Goal: Task Accomplishment & Management: Manage account settings

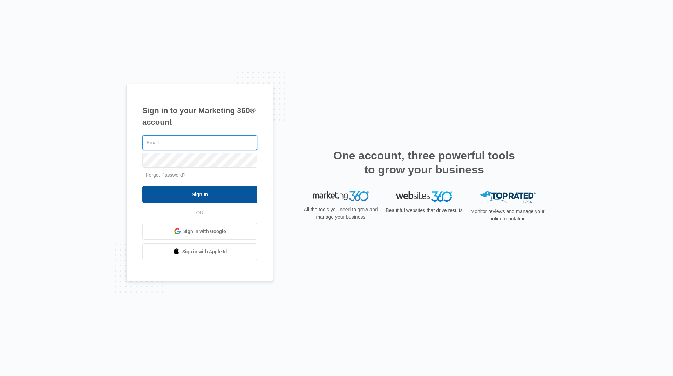
type input "[EMAIL_ADDRESS][DOMAIN_NAME]"
click at [204, 196] on input "Sign In" at bounding box center [199, 194] width 115 height 17
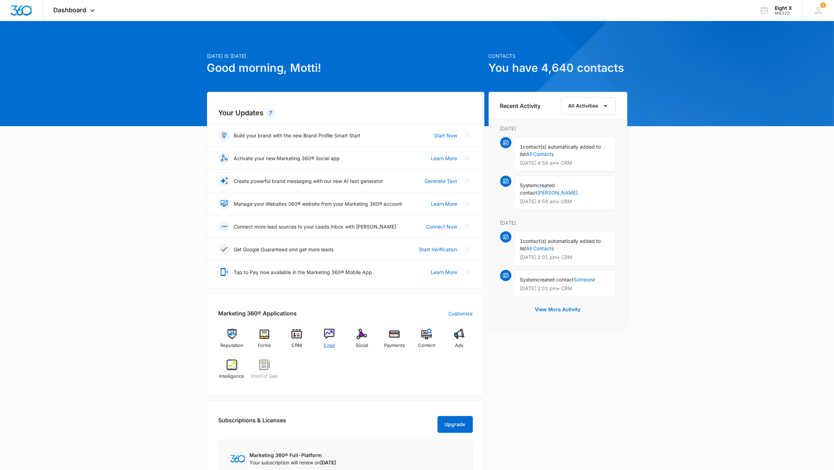
click at [333, 329] on img at bounding box center [329, 334] width 11 height 11
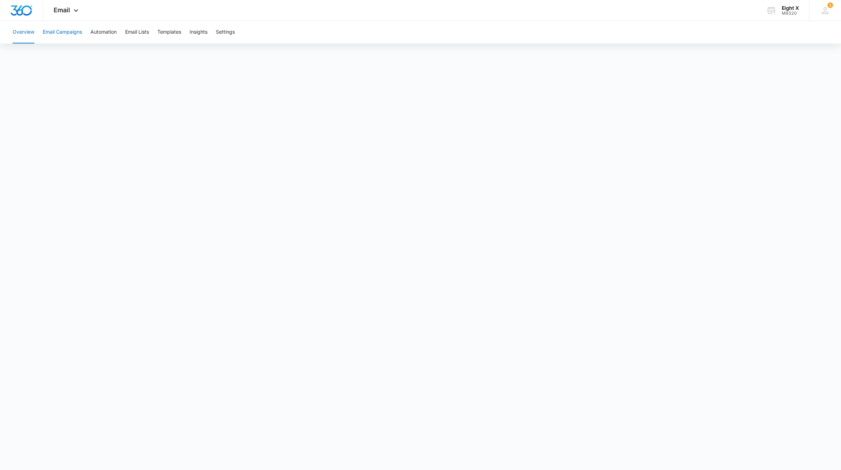
click at [73, 32] on button "Email Campaigns" at bounding box center [62, 32] width 39 height 22
